Goal: Task Accomplishment & Management: Manage account settings

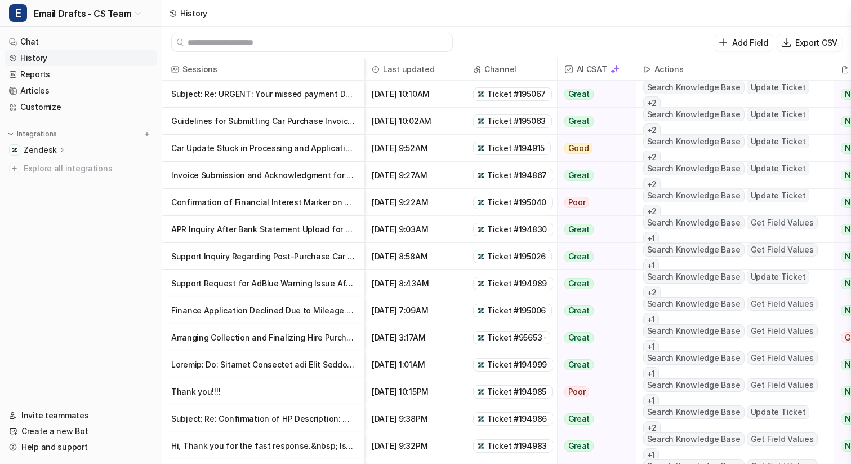
click at [44, 148] on p "Zendesk" at bounding box center [40, 149] width 33 height 11
click at [55, 179] on p "Sources" at bounding box center [48, 182] width 31 height 11
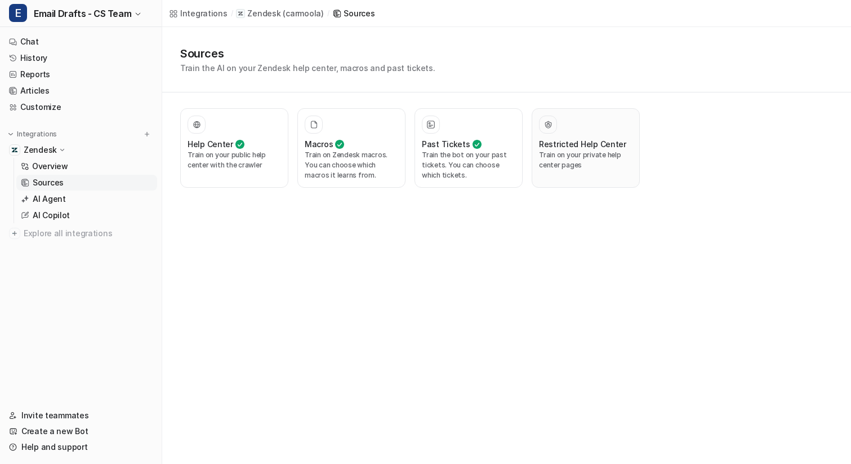
click at [590, 157] on p "Train on your private help center pages" at bounding box center [586, 160] width 94 height 20
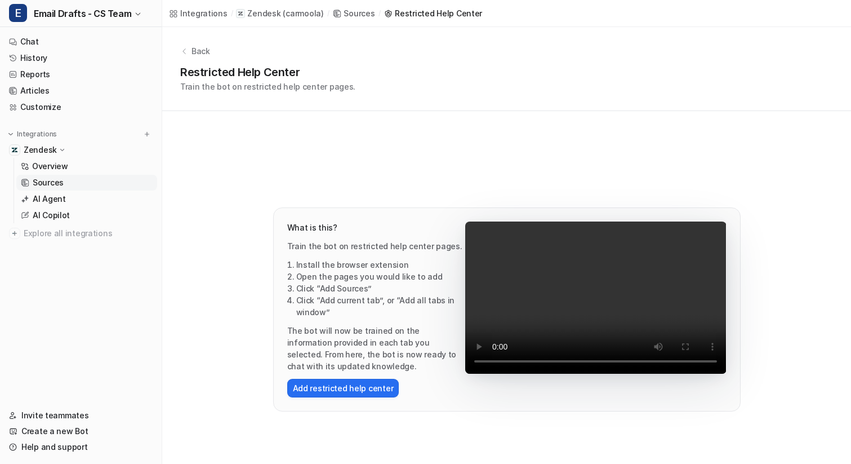
click at [204, 52] on p "Back" at bounding box center [201, 51] width 19 height 12
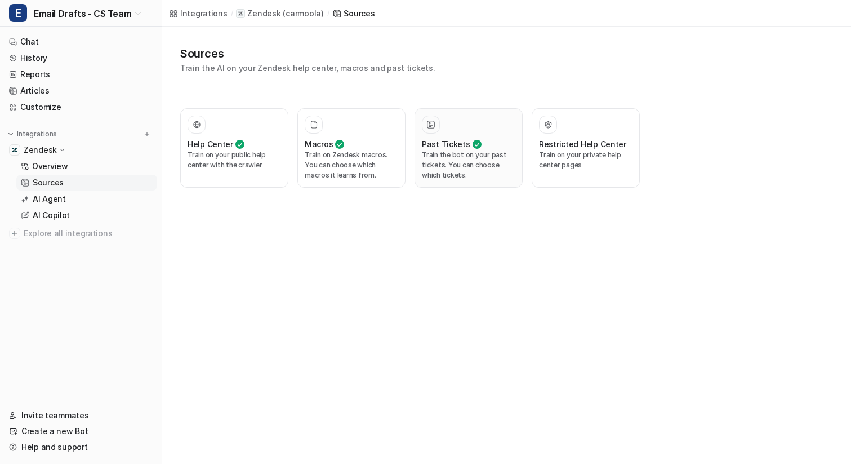
click at [442, 177] on p "Train the bot on your past tickets. You can choose which tickets." at bounding box center [469, 165] width 94 height 30
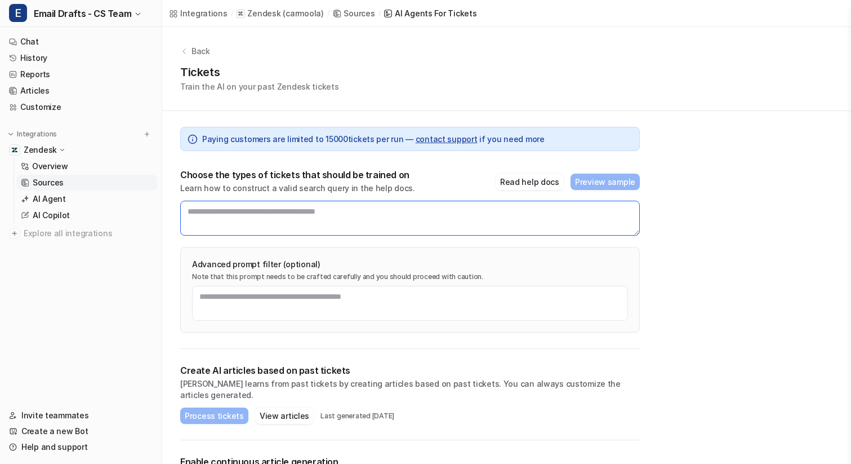
click at [292, 217] on textarea at bounding box center [410, 218] width 460 height 35
click at [406, 211] on textarea "To enrich screen reader interactions, please activate Accessibility in Grammarl…" at bounding box center [410, 218] width 460 height 35
paste textarea "**********"
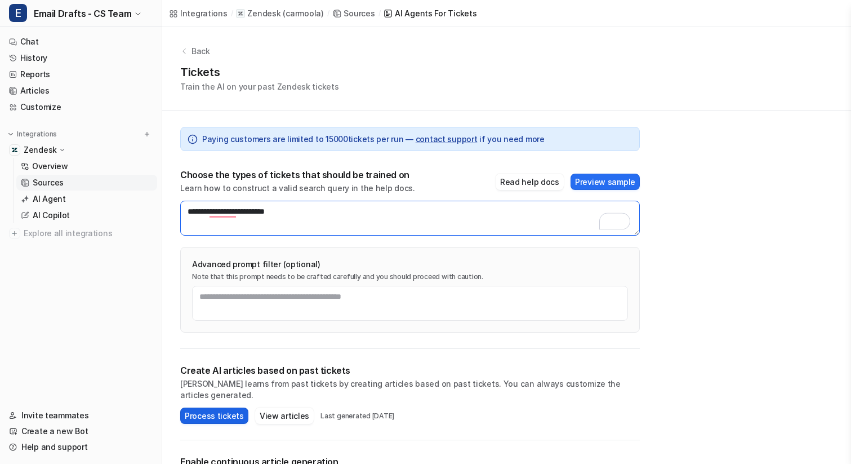
type textarea "**********"
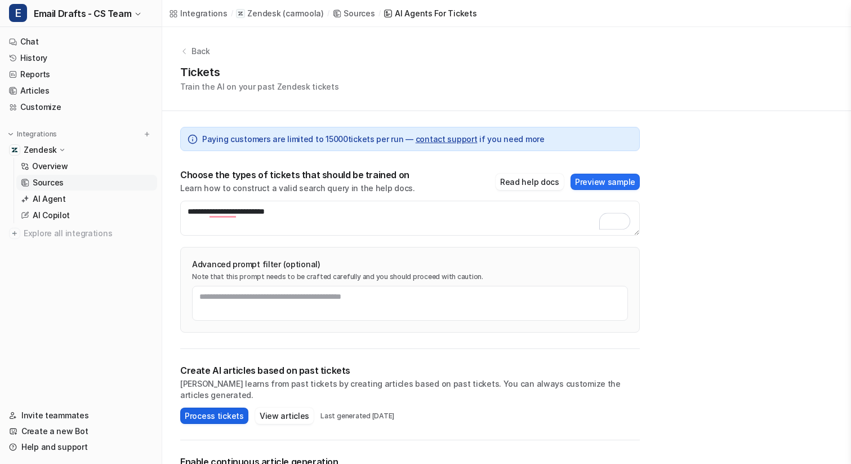
click at [207, 407] on button "Process tickets" at bounding box center [214, 415] width 68 height 16
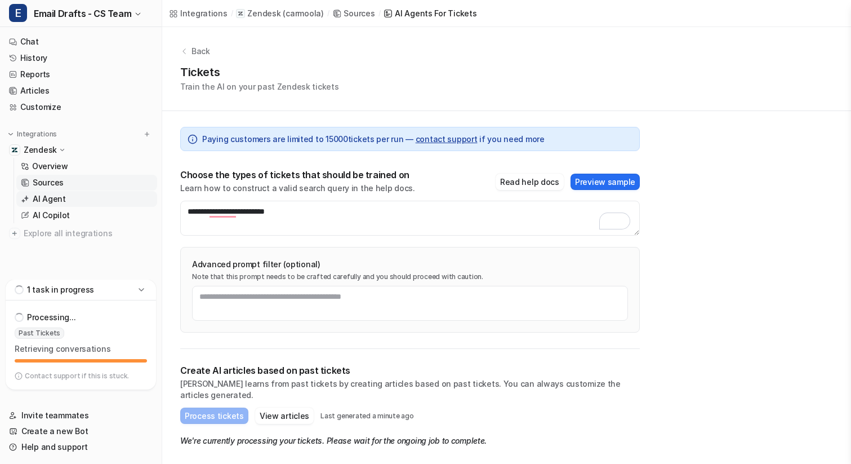
click at [56, 200] on p "AI Agent" at bounding box center [49, 198] width 33 height 11
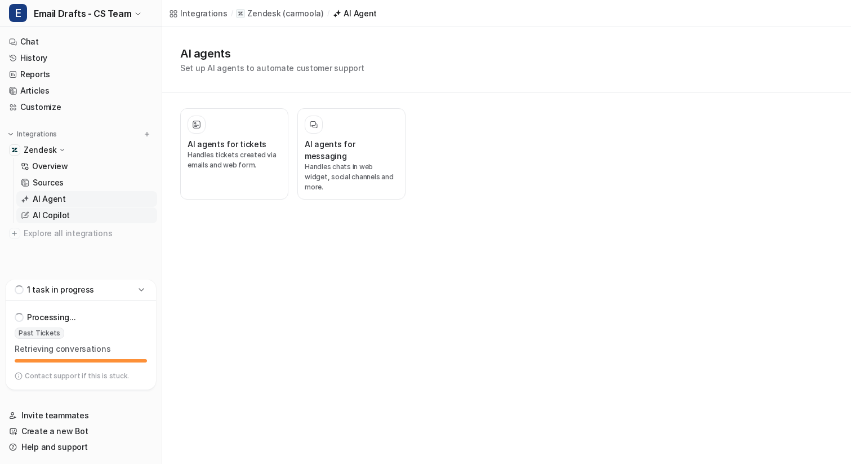
click at [80, 212] on link "AI Copilot" at bounding box center [86, 215] width 141 height 16
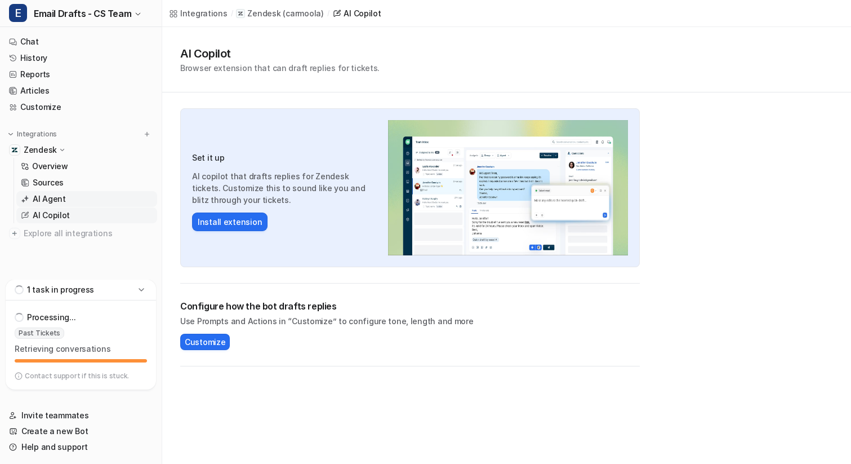
click at [70, 202] on link "AI Agent" at bounding box center [86, 199] width 141 height 16
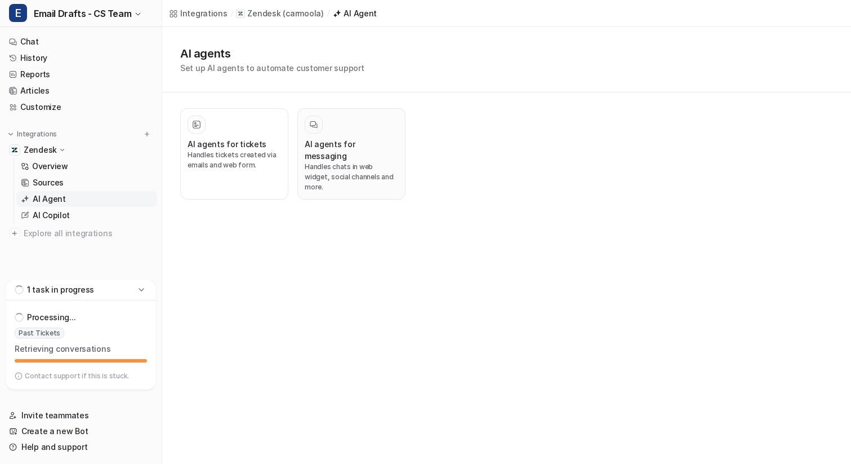
click at [366, 162] on p "Handles chats in web widget, social channels and more." at bounding box center [352, 177] width 94 height 30
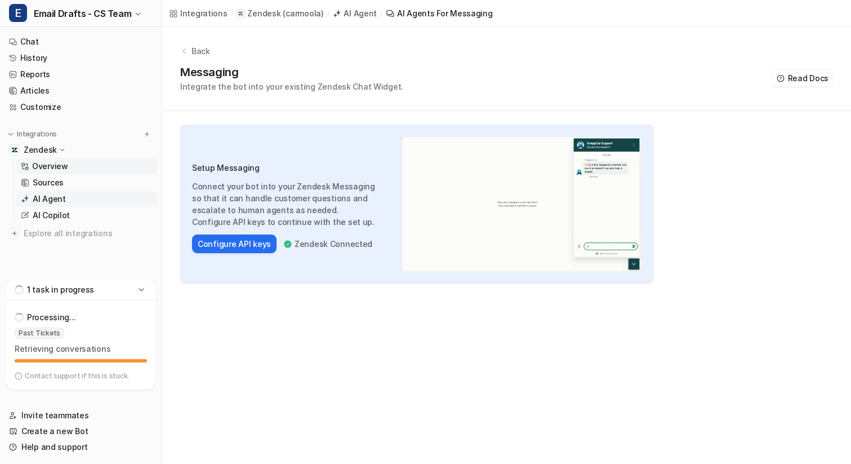
click at [55, 168] on p "Overview" at bounding box center [50, 166] width 36 height 11
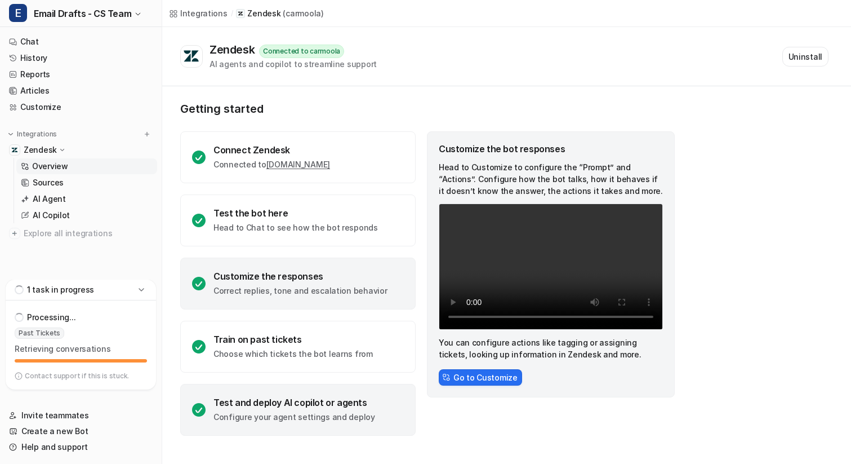
click at [352, 412] on p "Configure your agent settings and deploy" at bounding box center [294, 416] width 162 height 11
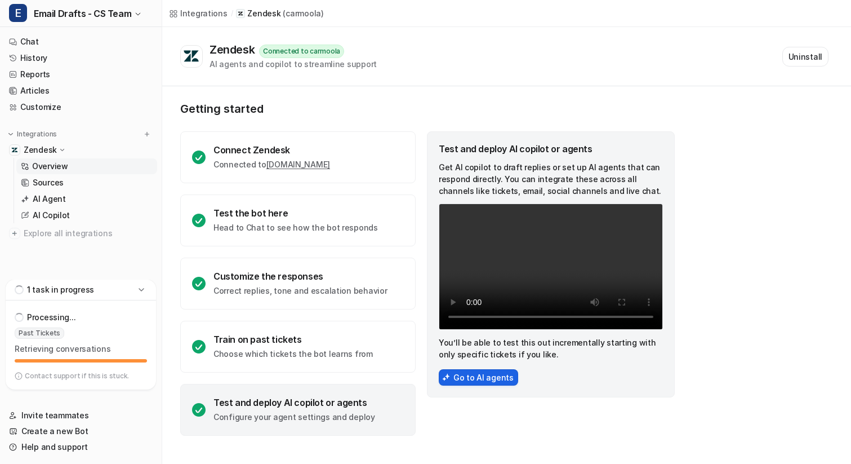
click at [464, 380] on button "Go to AI agents" at bounding box center [478, 377] width 79 height 16
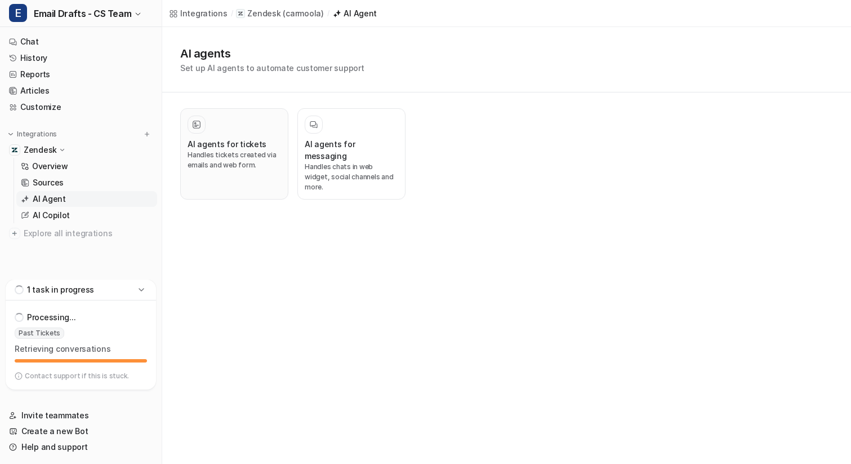
click at [233, 163] on p "Handles tickets created via emails and web form." at bounding box center [235, 160] width 94 height 20
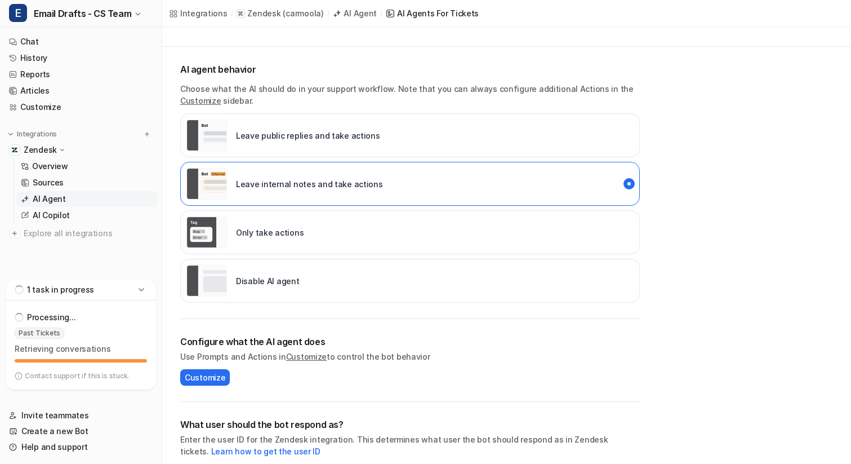
scroll to position [60, 0]
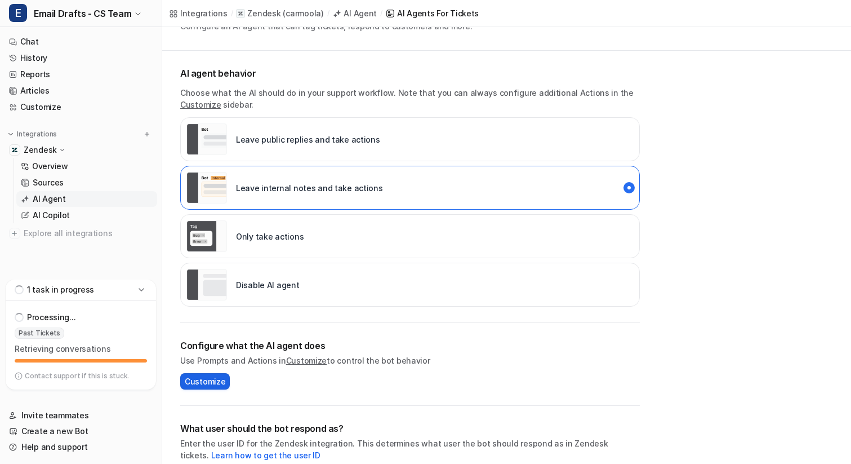
click at [207, 381] on span "Customize" at bounding box center [205, 381] width 41 height 12
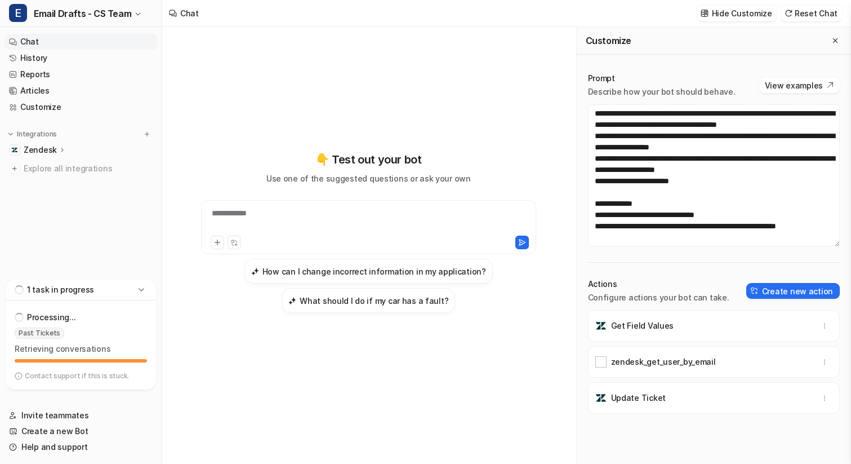
scroll to position [158, 0]
click at [705, 213] on textarea "**********" at bounding box center [714, 175] width 252 height 142
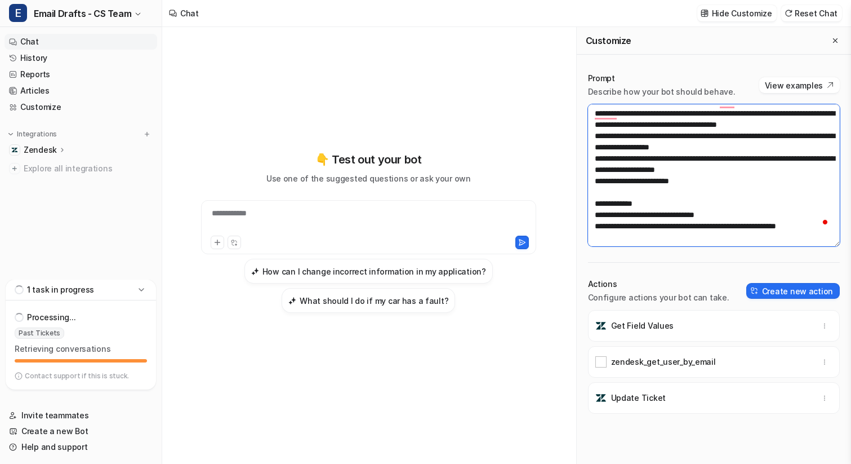
drag, startPoint x: 753, startPoint y: 215, endPoint x: 754, endPoint y: 223, distance: 7.9
click at [754, 223] on textarea "**********" at bounding box center [714, 175] width 252 height 142
type textarea "**********"
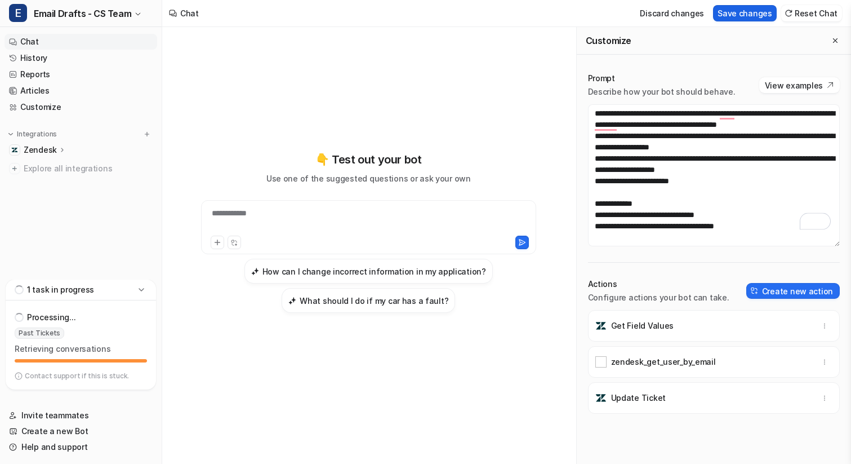
click at [749, 15] on button "Save changes" at bounding box center [745, 13] width 64 height 16
